Goal: Information Seeking & Learning: Learn about a topic

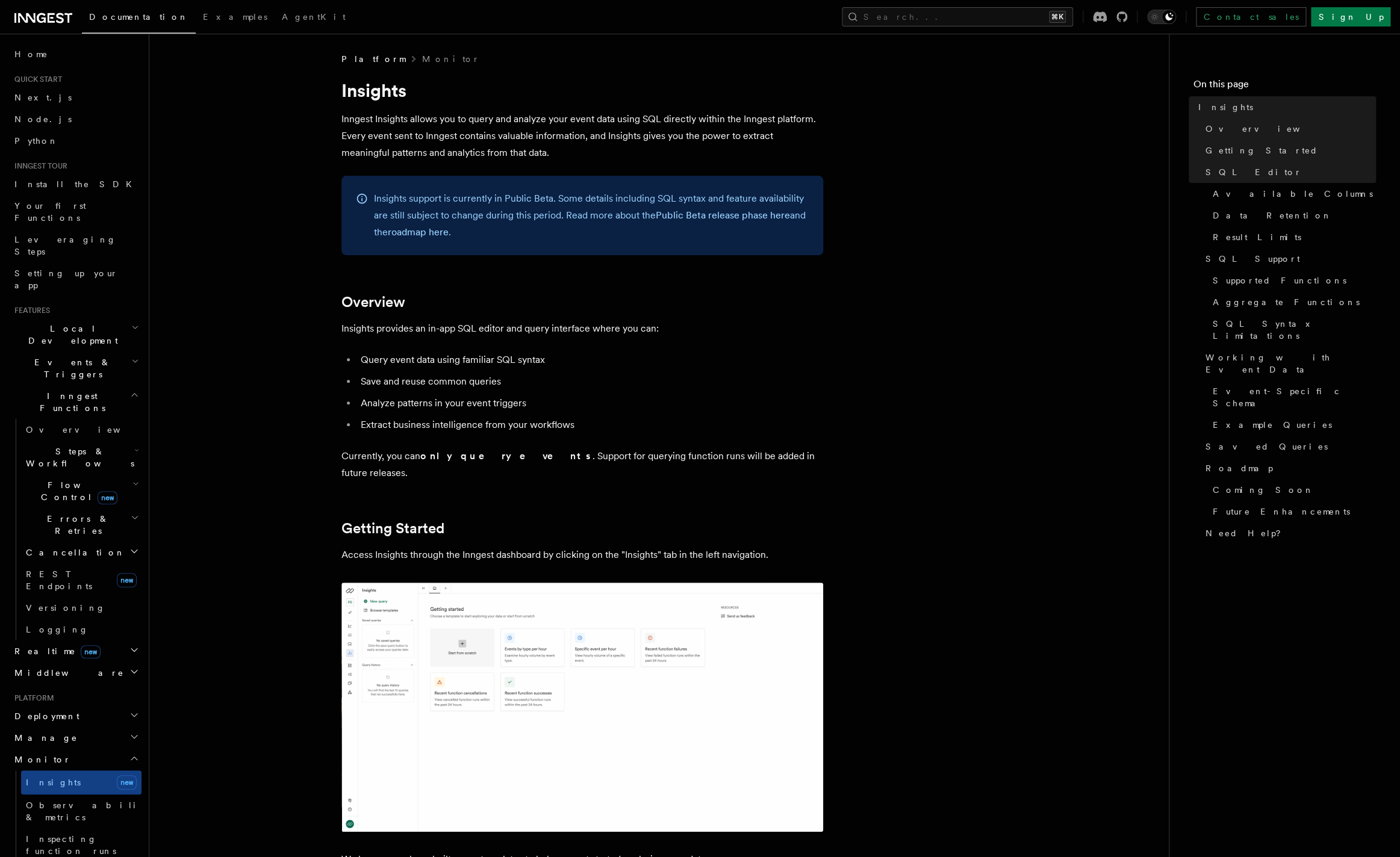
click at [621, 670] on img at bounding box center [583, 708] width 482 height 249
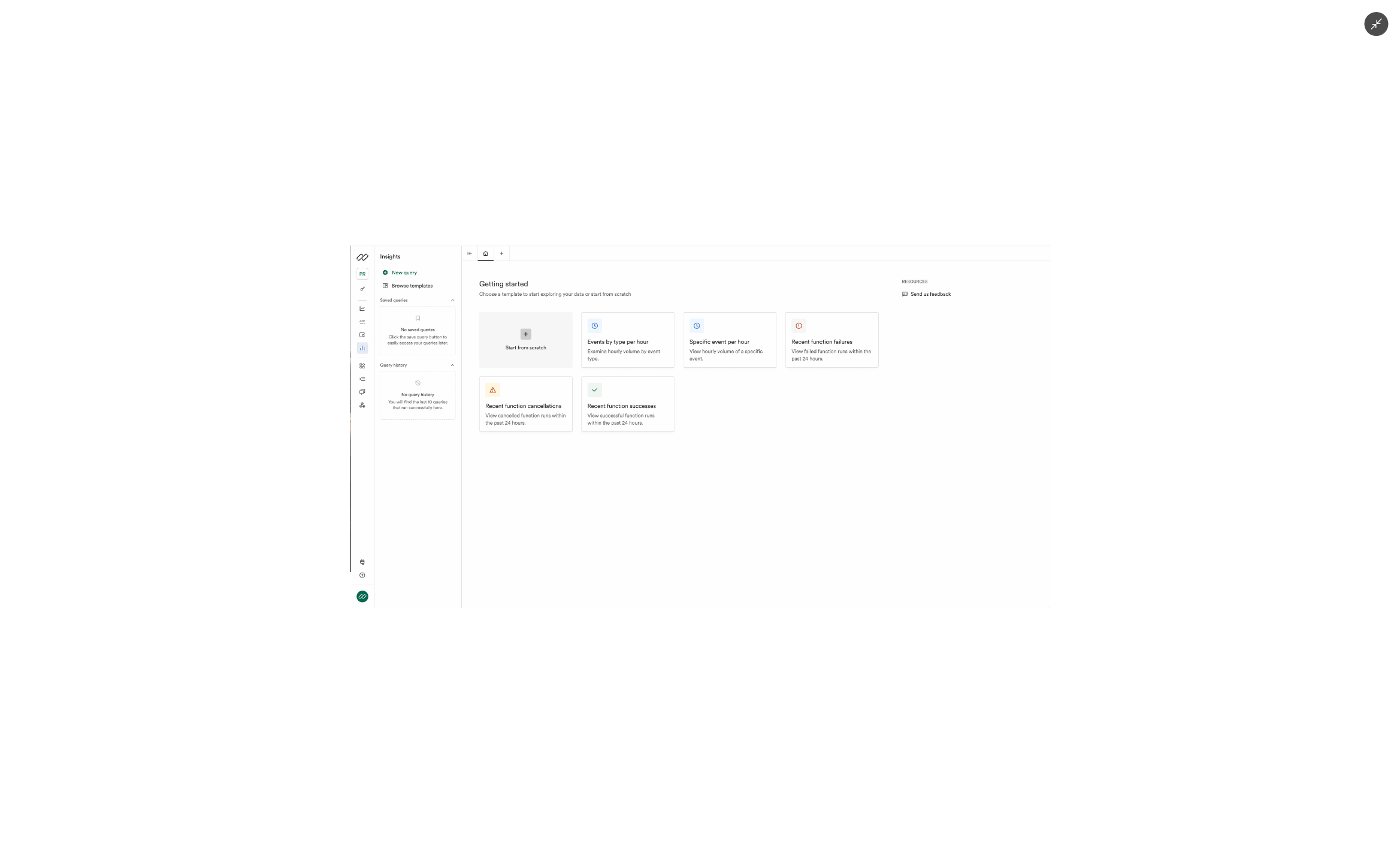
click at [923, 777] on div at bounding box center [700, 426] width 1400 height 853
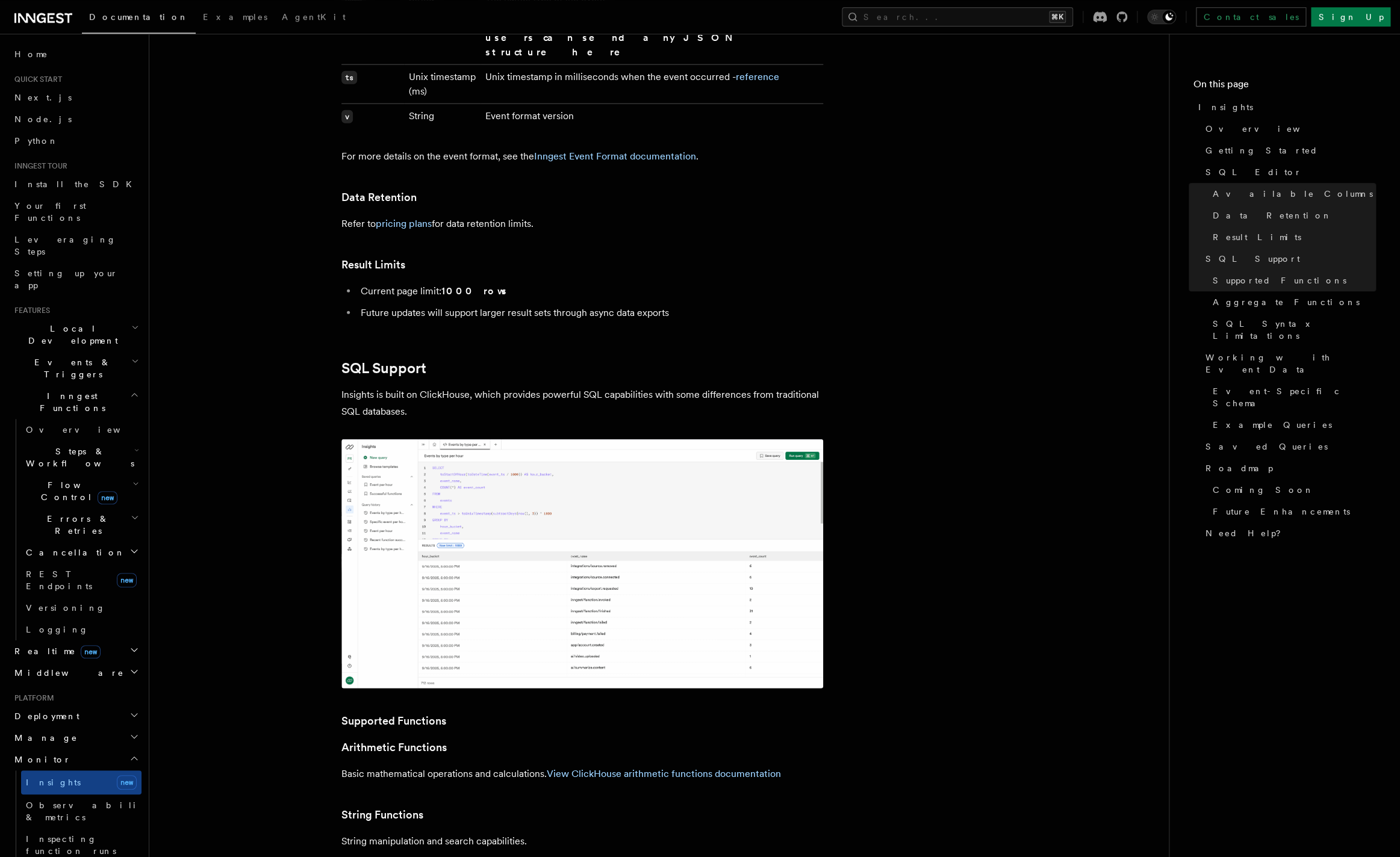
scroll to position [1762, 0]
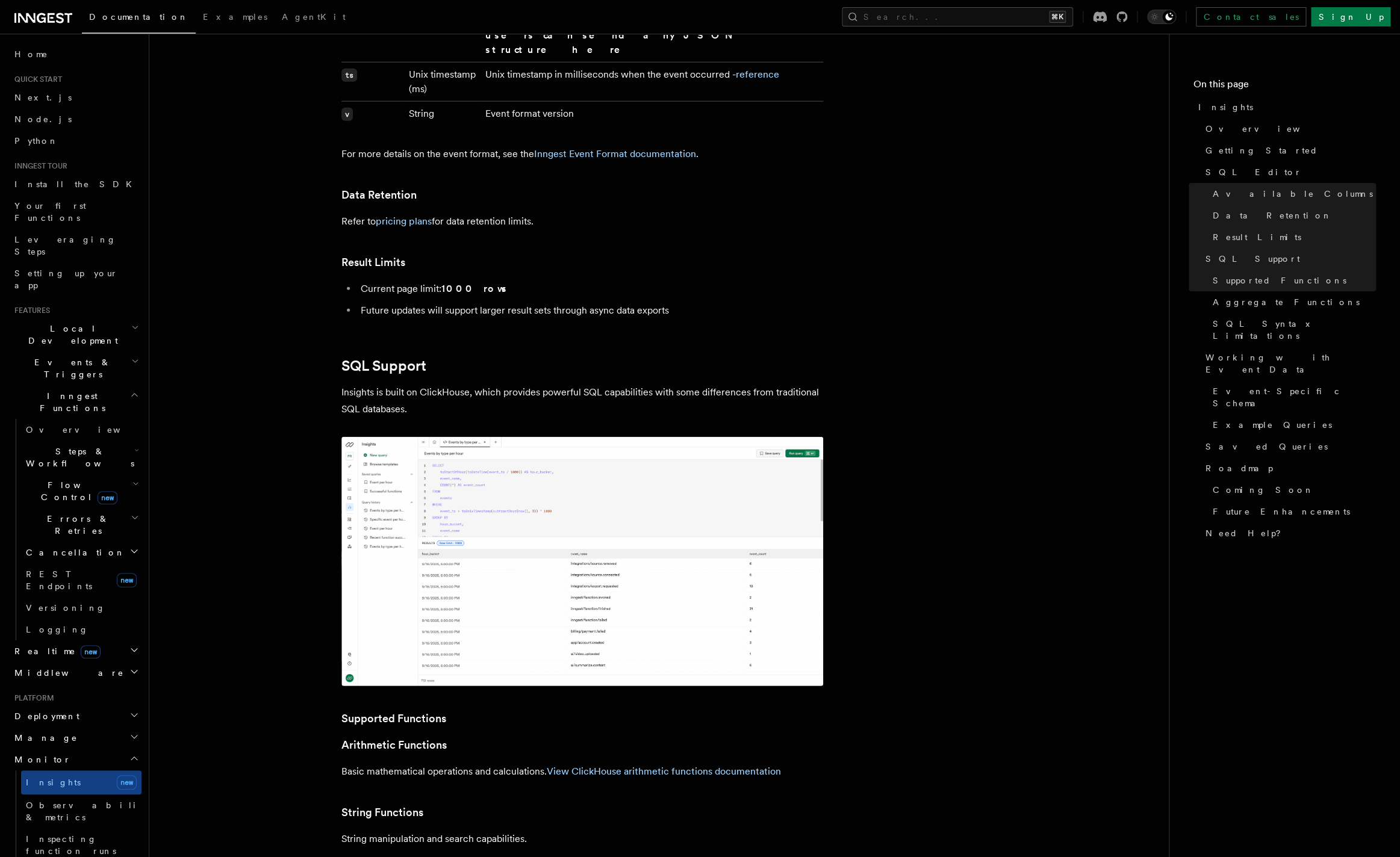
click at [604, 519] on img at bounding box center [583, 562] width 482 height 249
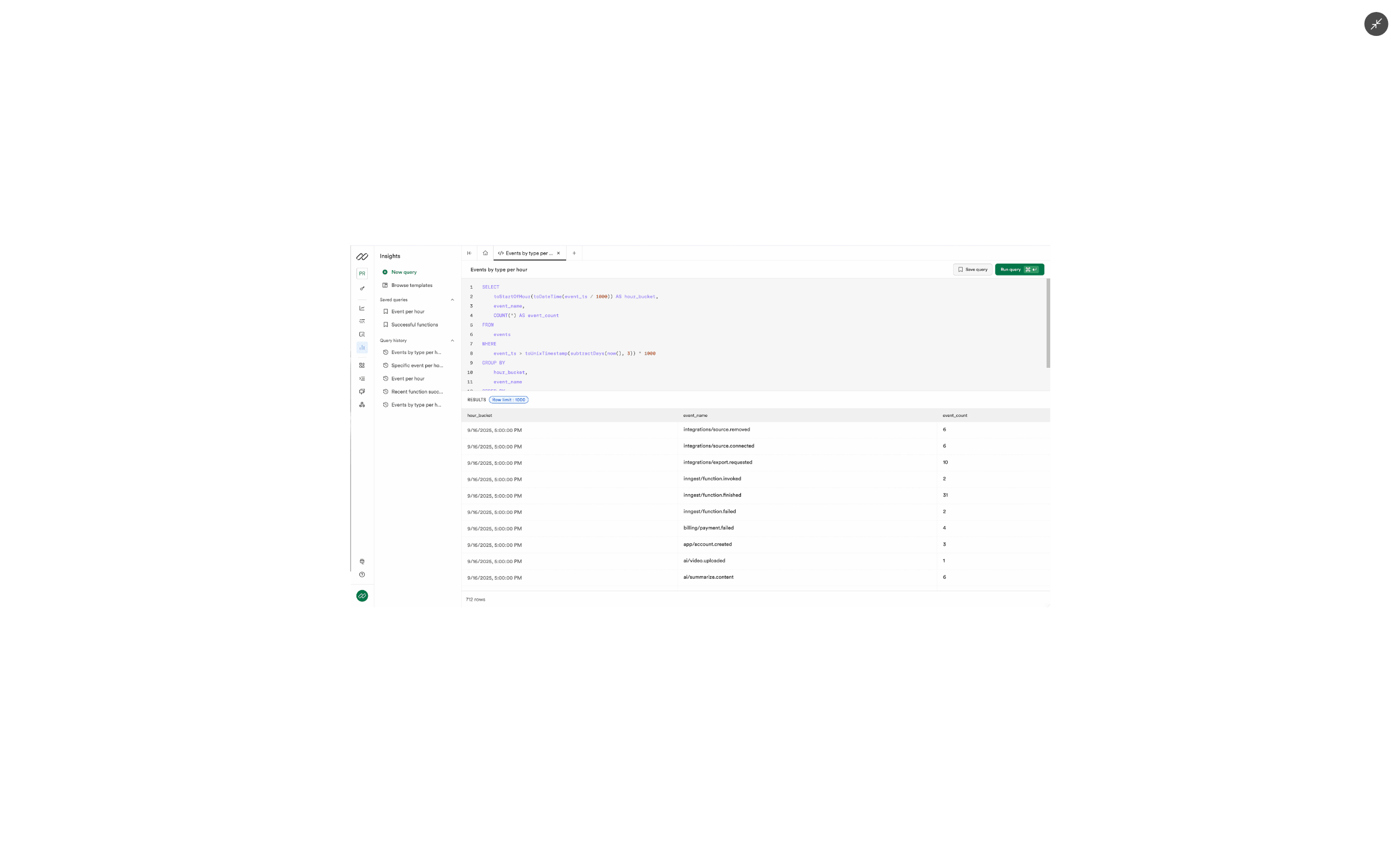
click at [981, 718] on div at bounding box center [700, 426] width 1400 height 853
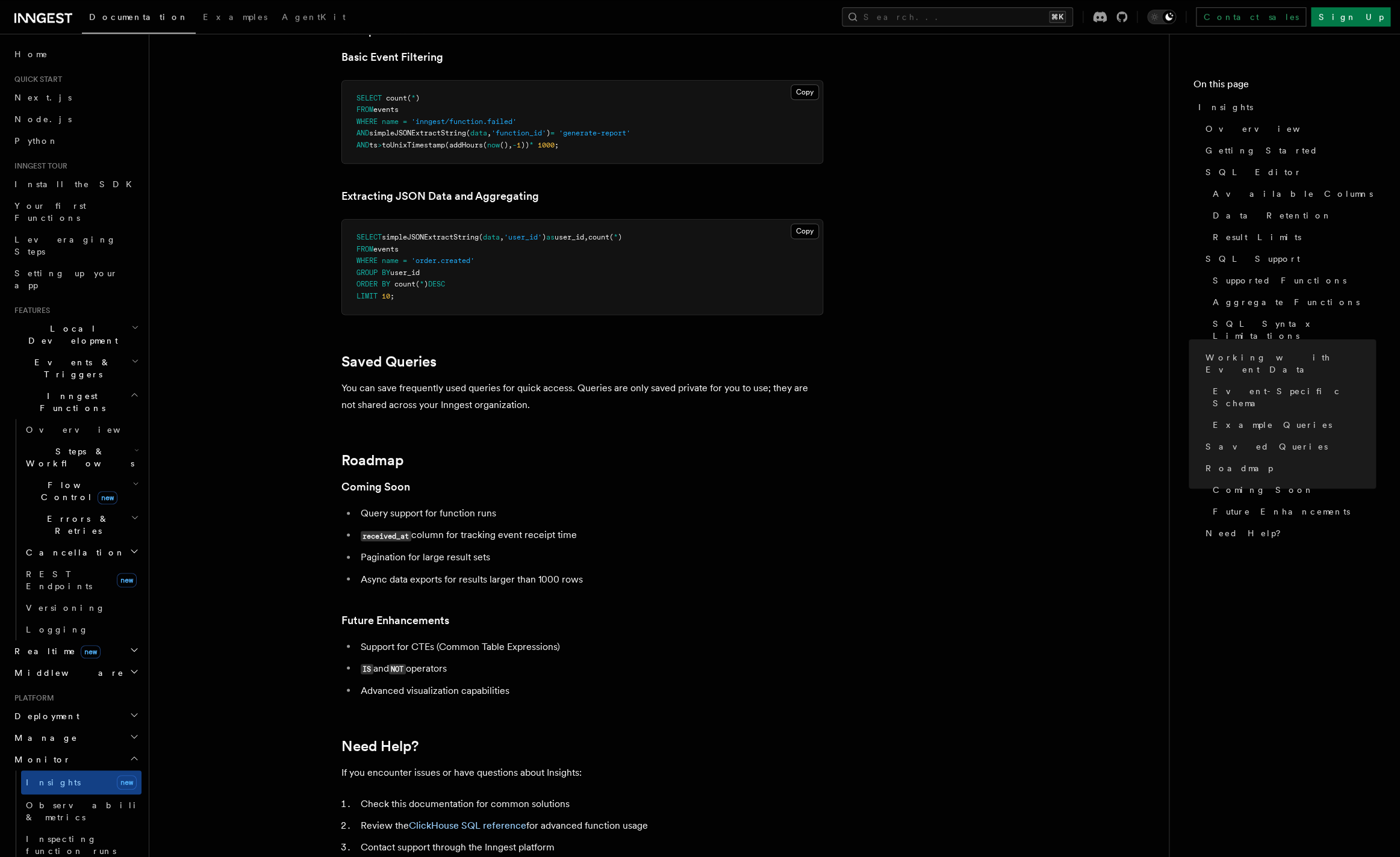
scroll to position [3630, 0]
